Goal: Task Accomplishment & Management: Manage account settings

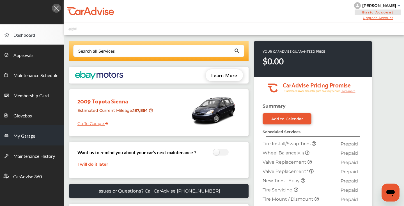
click at [29, 137] on span "My Garage" at bounding box center [24, 136] width 22 height 7
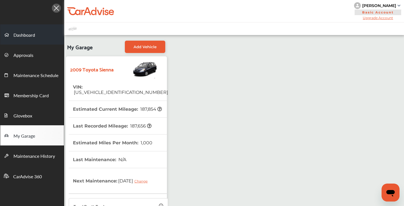
click at [30, 38] on span "Dashboard" at bounding box center [24, 35] width 22 height 7
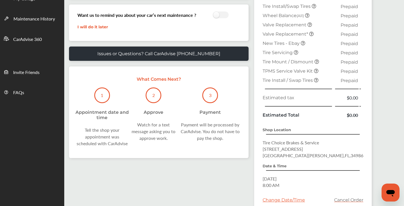
scroll to position [67, 0]
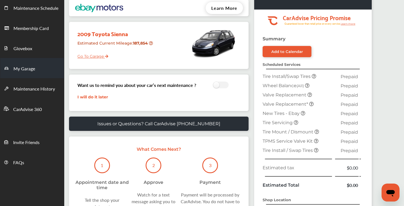
click at [31, 72] on span "My Garage" at bounding box center [24, 68] width 22 height 7
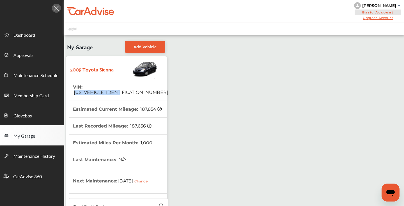
drag, startPoint x: 130, startPoint y: 87, endPoint x: 84, endPoint y: 86, distance: 46.0
click at [84, 86] on tr "VIN : [US_VEHICLE_IDENTIFICATION_NUMBER]" at bounding box center [118, 90] width 99 height 22
copy span "[US_VEHICLE_IDENTIFICATION_NUMBER]"
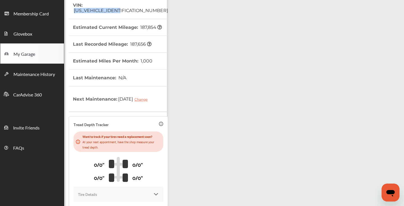
scroll to position [133, 0]
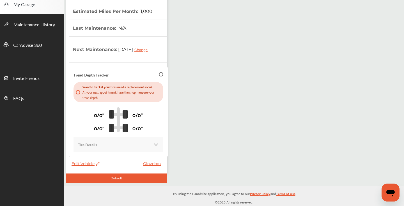
click at [87, 165] on span "Edit Vehicle" at bounding box center [86, 163] width 28 height 5
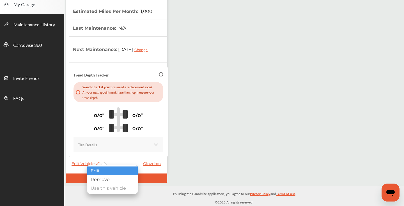
click at [102, 170] on div "Edit" at bounding box center [112, 171] width 50 height 9
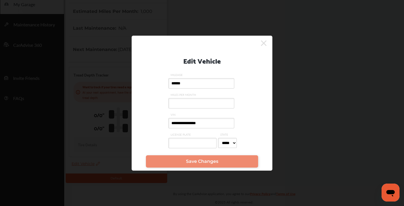
click at [227, 126] on input "**********" at bounding box center [201, 123] width 66 height 10
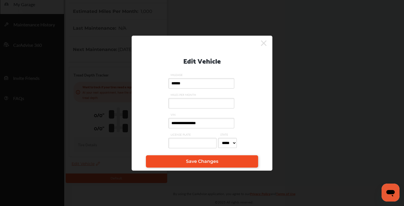
type input "**********"
click at [213, 164] on span "Save Changes" at bounding box center [202, 161] width 32 height 5
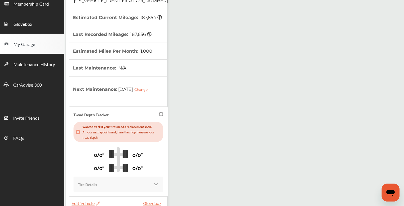
scroll to position [31, 0]
